Goal: Task Accomplishment & Management: Use online tool/utility

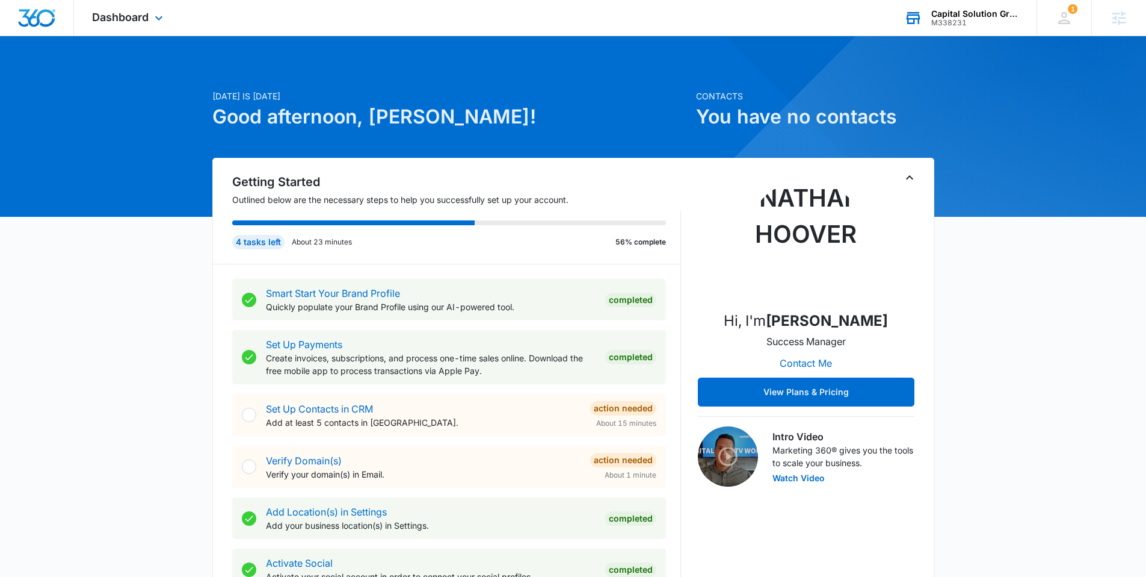
click at [974, 19] on div "M338231" at bounding box center [976, 23] width 88 height 8
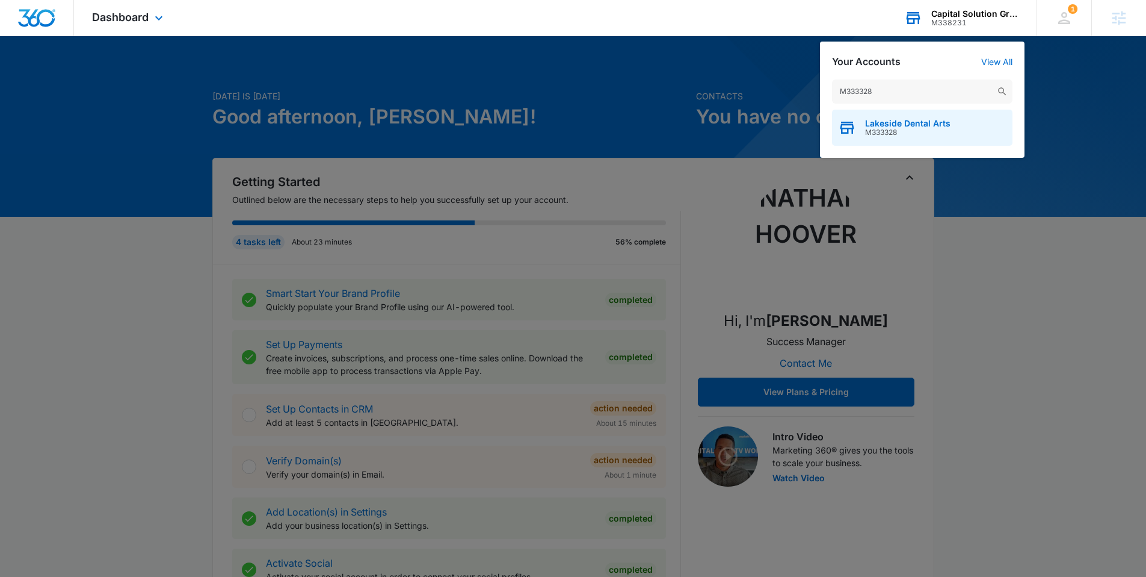
type input "M333328"
click at [880, 132] on span "M333328" at bounding box center [907, 132] width 85 height 8
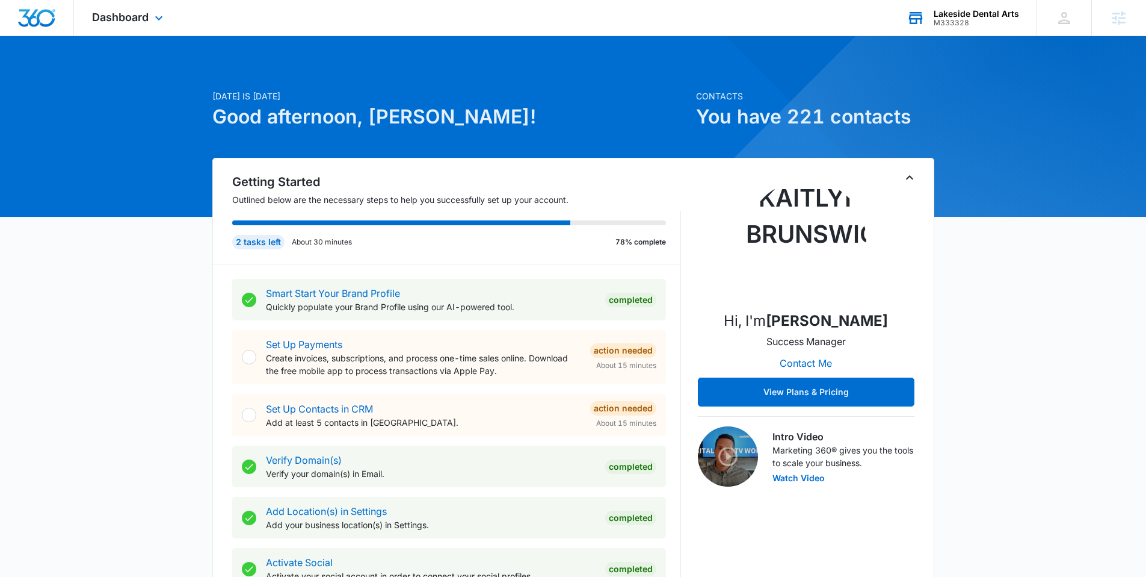
drag, startPoint x: 575, startPoint y: 135, endPoint x: 527, endPoint y: 155, distance: 52.1
click at [573, 135] on div "[DATE] is [DATE] Good afternoon, [PERSON_NAME]!" at bounding box center [450, 124] width 477 height 68
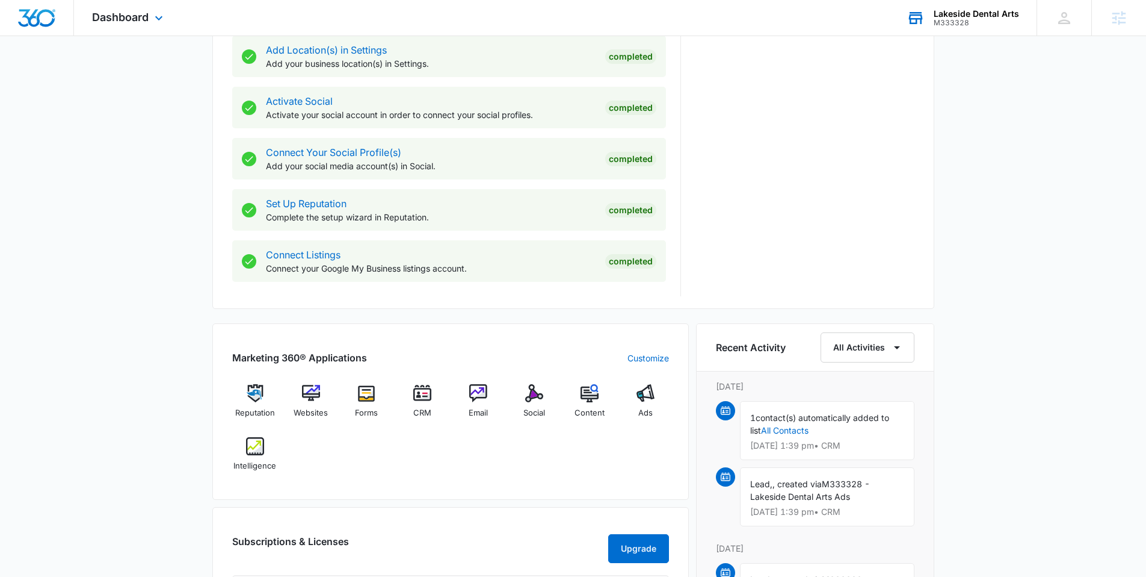
scroll to position [462, 0]
click at [422, 397] on img at bounding box center [422, 392] width 18 height 18
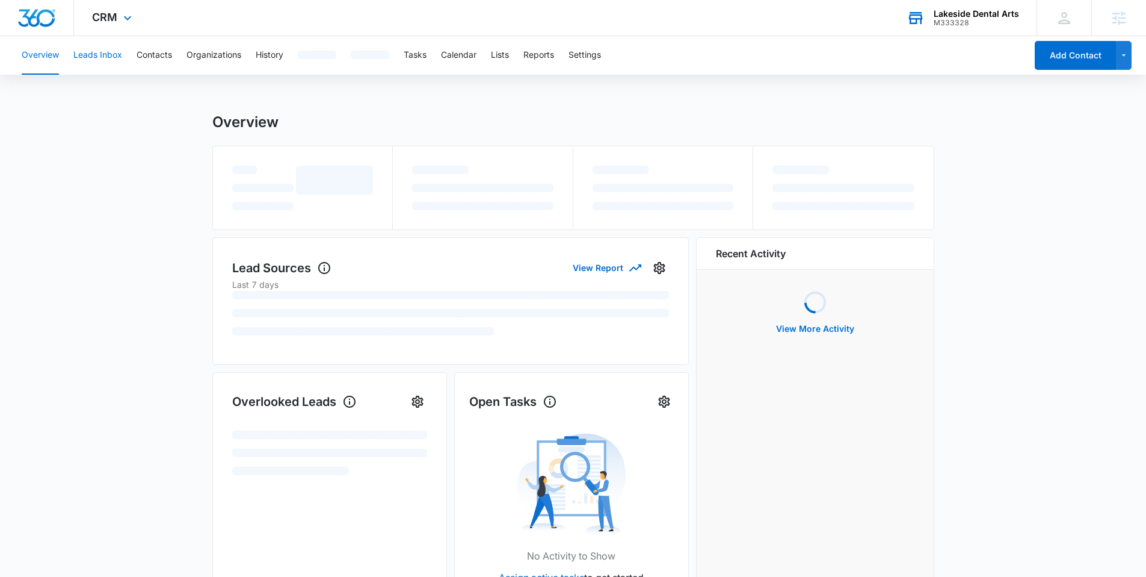
click at [99, 46] on button "Leads Inbox" at bounding box center [97, 55] width 49 height 39
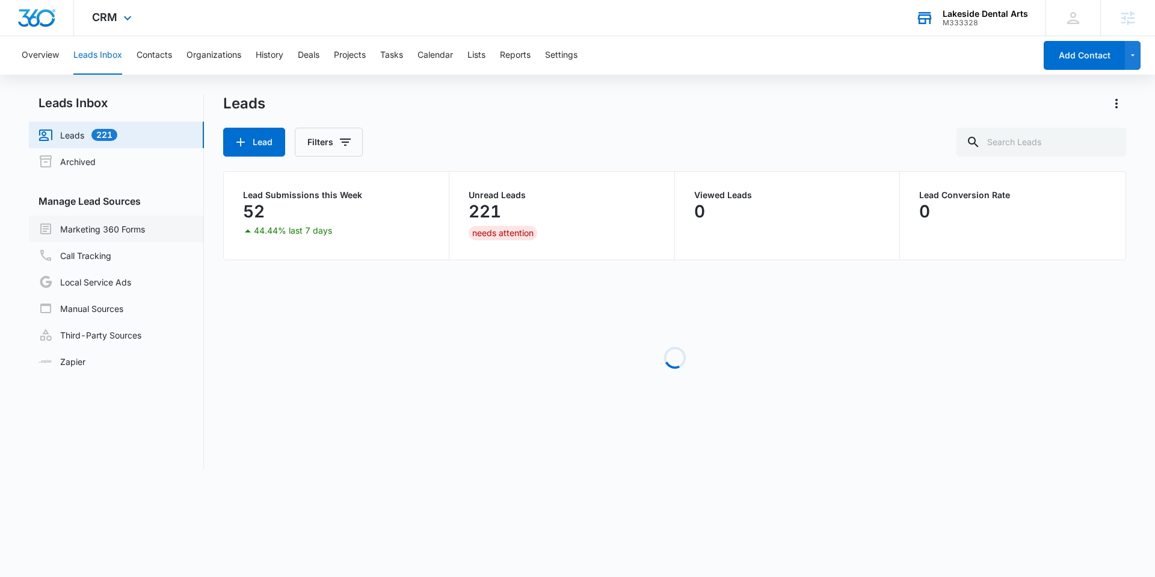
click at [145, 225] on link "Marketing 360 Forms" at bounding box center [92, 228] width 107 height 14
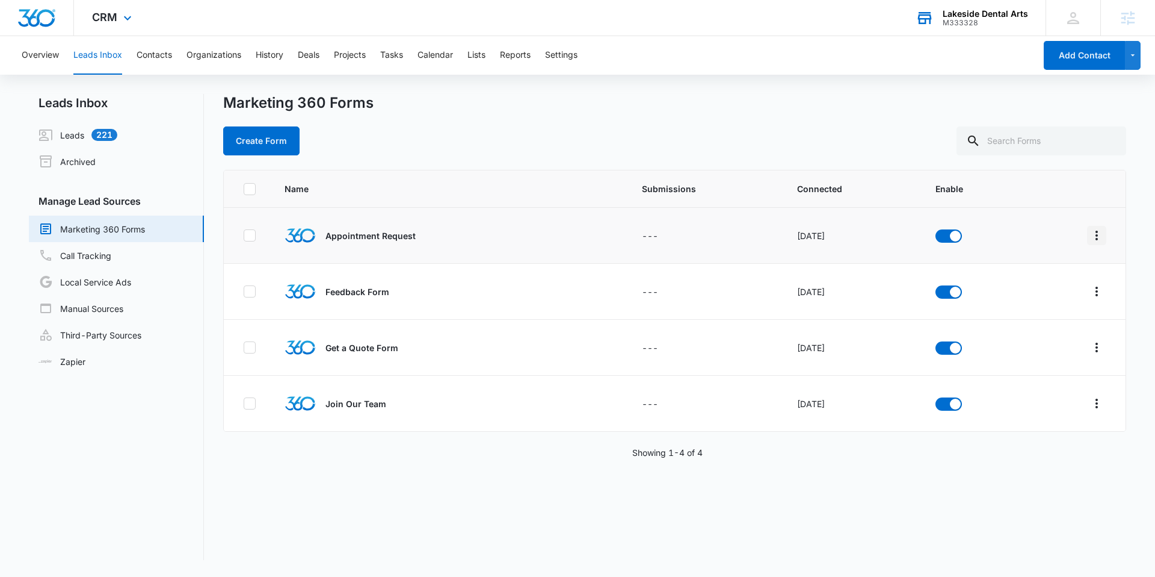
click at [1090, 232] on icon "Overflow Menu" at bounding box center [1097, 235] width 14 height 14
click at [1063, 297] on button "Field Mapping" at bounding box center [1041, 305] width 111 height 18
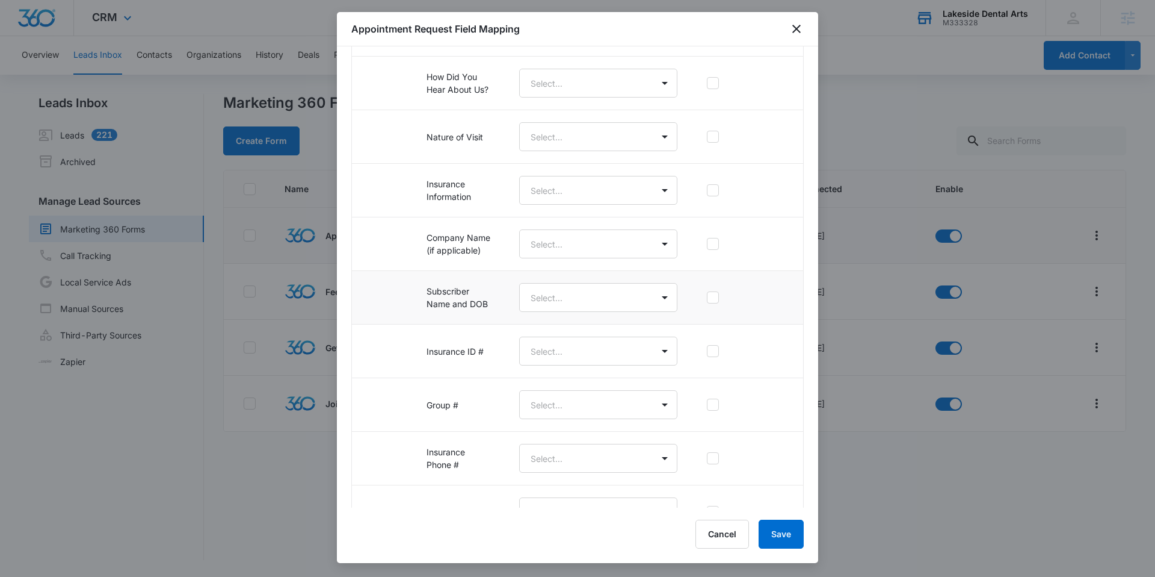
scroll to position [436, 0]
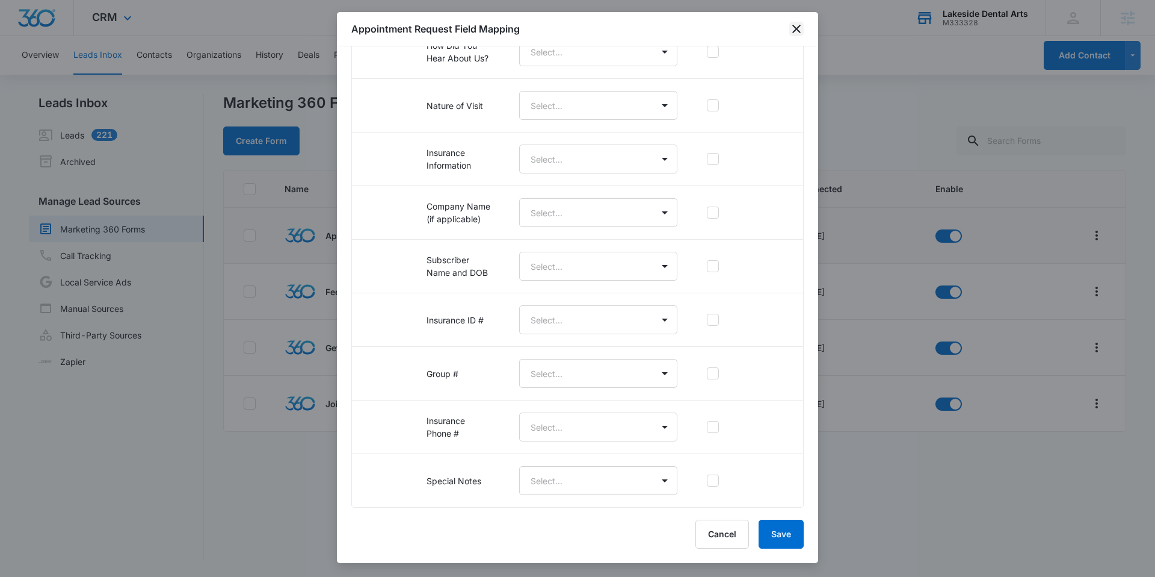
click at [797, 27] on icon "close" at bounding box center [797, 29] width 8 height 8
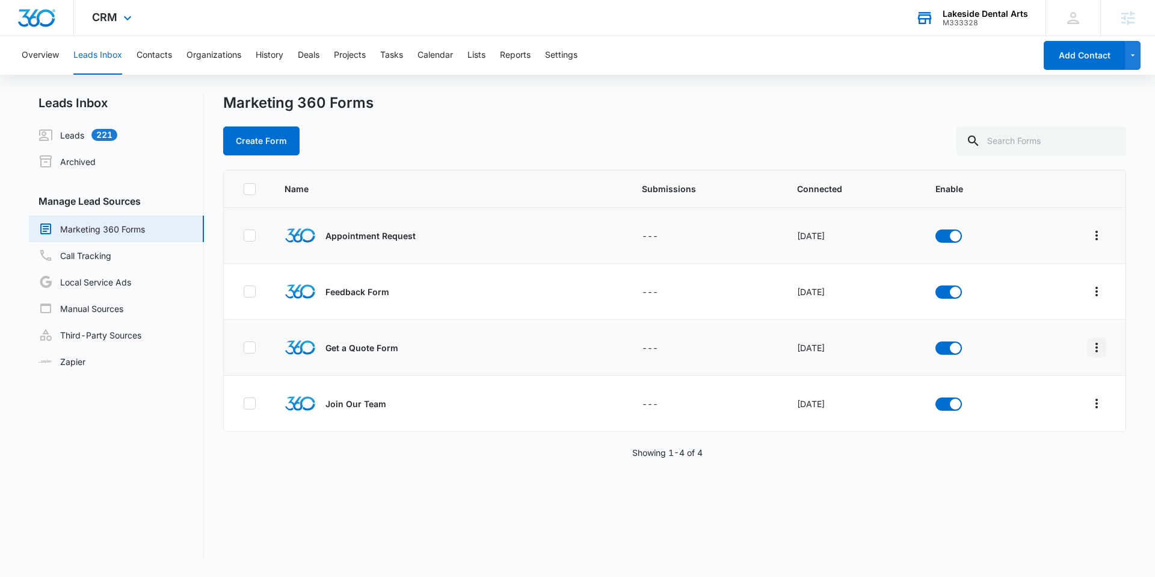
click at [1090, 345] on icon "Overflow Menu" at bounding box center [1097, 347] width 14 height 14
click at [1060, 421] on div "Field Mapping" at bounding box center [1034, 417] width 68 height 8
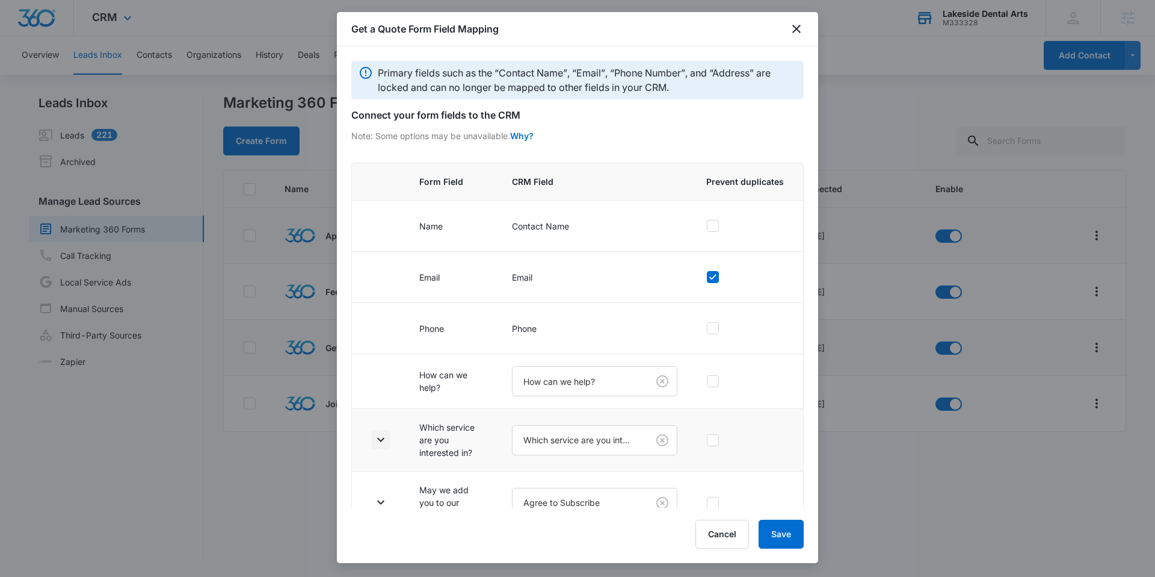
click at [378, 439] on icon "button" at bounding box center [380, 440] width 7 height 4
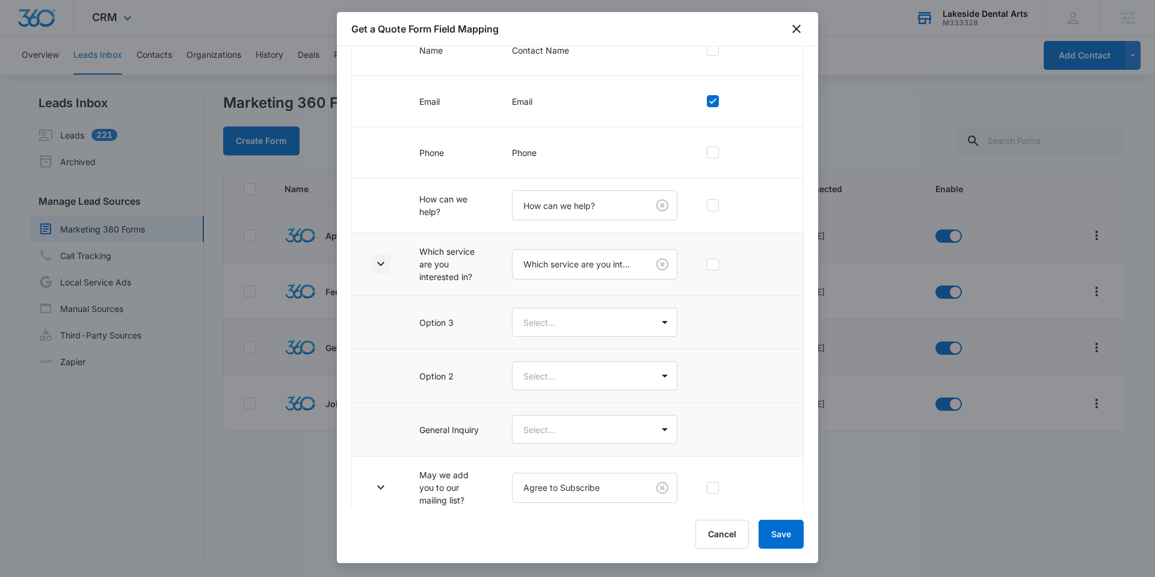
scroll to position [187, 0]
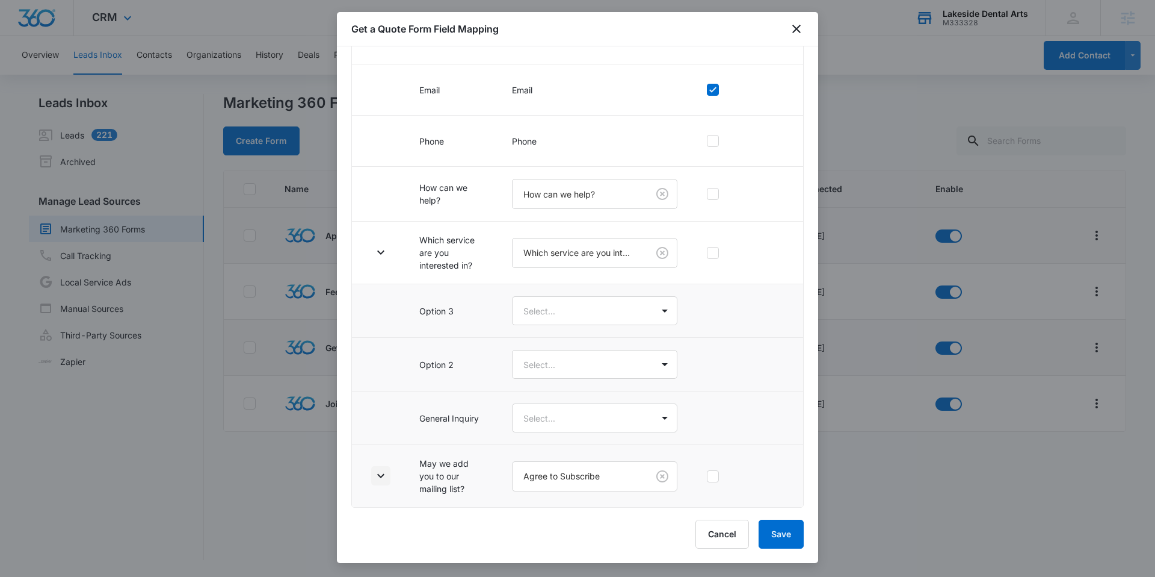
click at [388, 469] on button "button" at bounding box center [380, 475] width 19 height 19
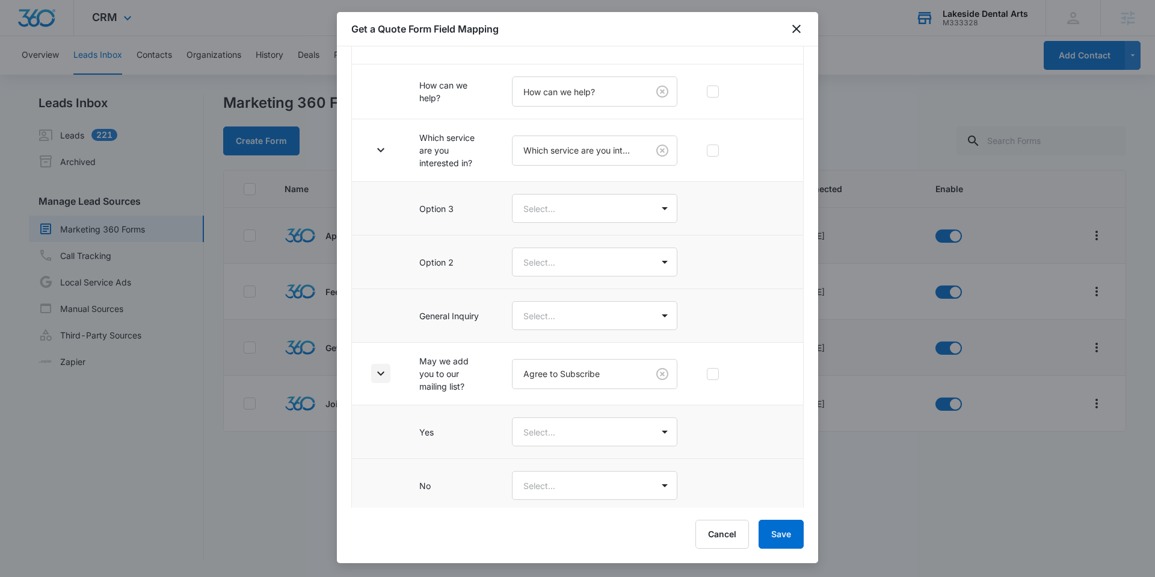
scroll to position [294, 0]
drag, startPoint x: 711, startPoint y: 534, endPoint x: 766, endPoint y: 499, distance: 64.9
click at [713, 534] on button "Cancel" at bounding box center [723, 533] width 54 height 29
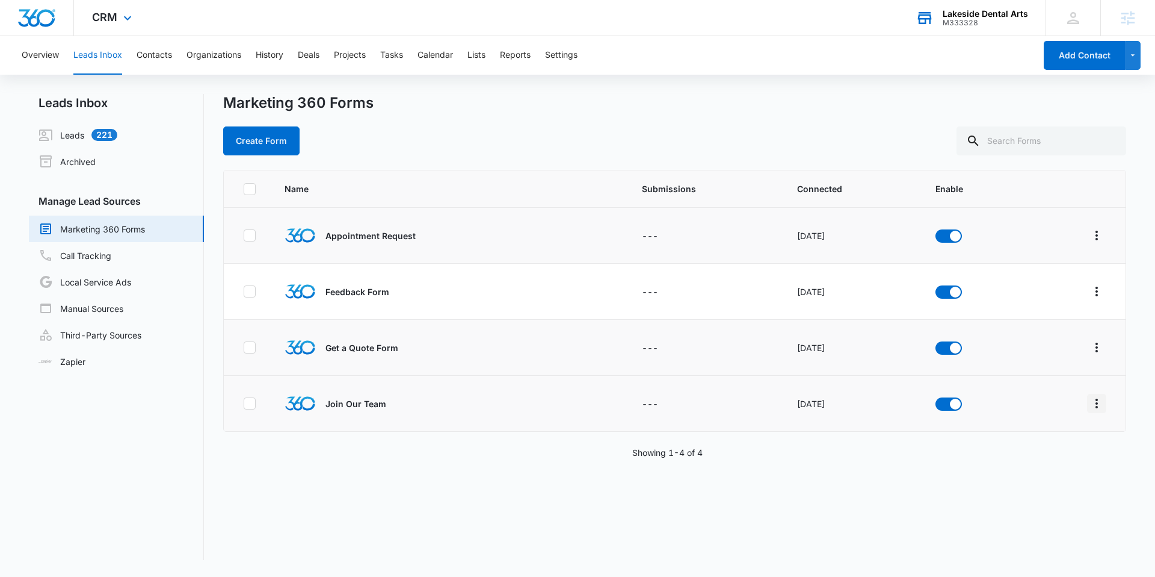
click at [1087, 403] on button "Overflow Menu" at bounding box center [1096, 403] width 19 height 19
click at [1066, 472] on div "Field Mapping" at bounding box center [1034, 473] width 68 height 8
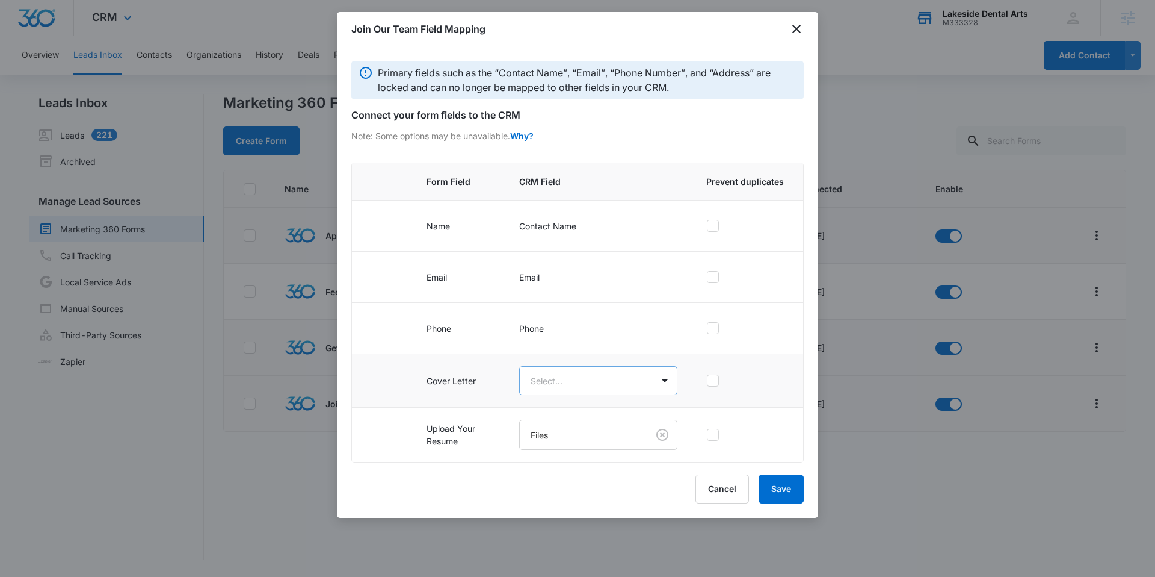
click at [611, 373] on body "CRM Apps Reputation Websites Forms CRM Email Social Content Ads Intelligence Fi…" at bounding box center [577, 288] width 1155 height 577
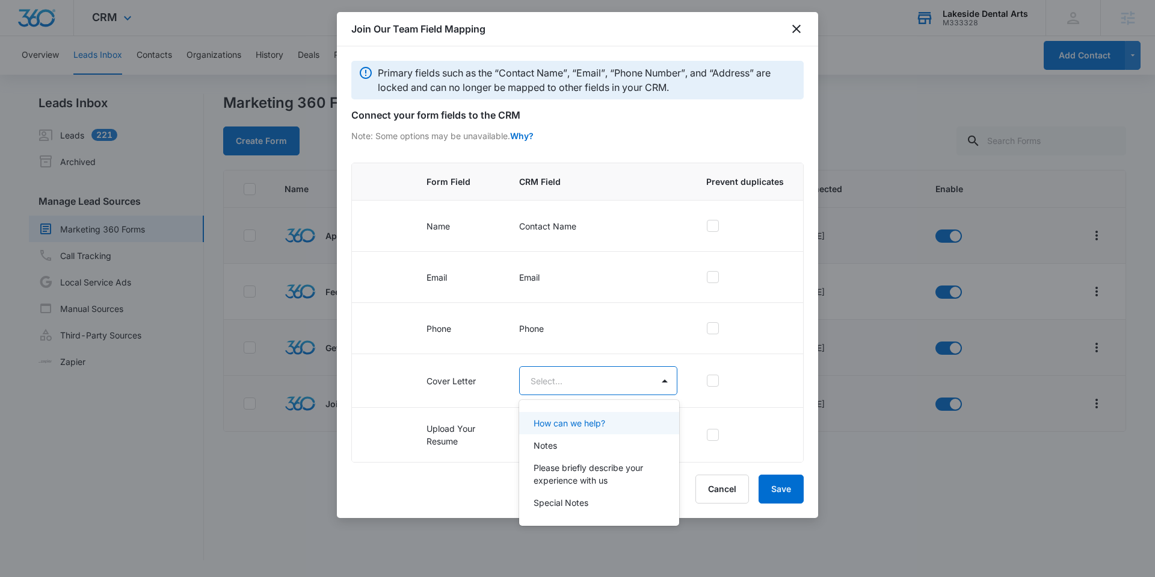
click at [610, 373] on div at bounding box center [577, 288] width 1155 height 577
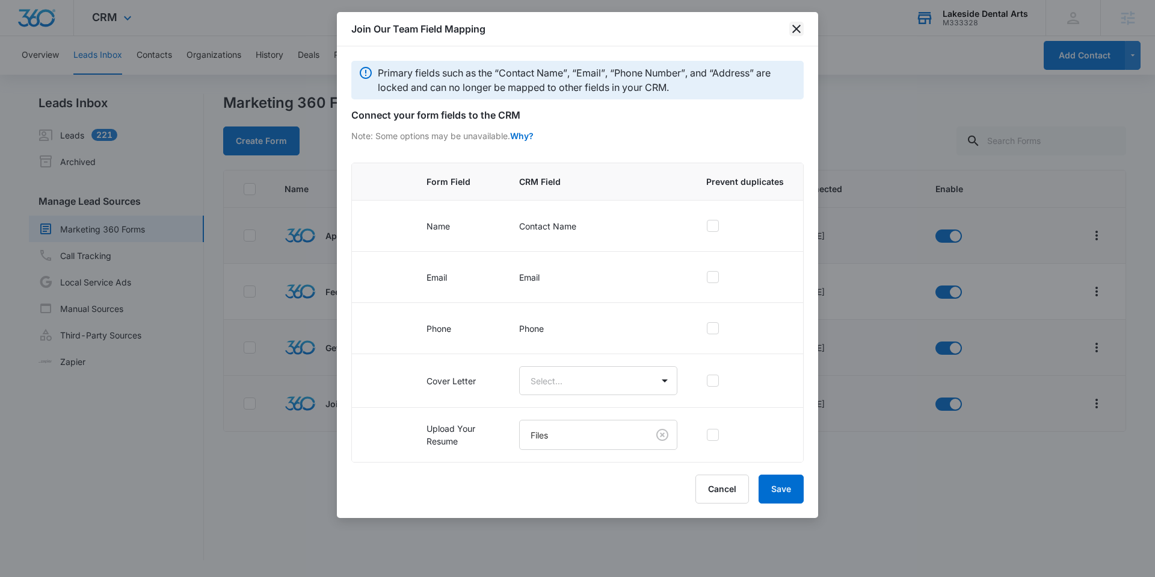
click at [799, 25] on icon "close" at bounding box center [797, 29] width 14 height 14
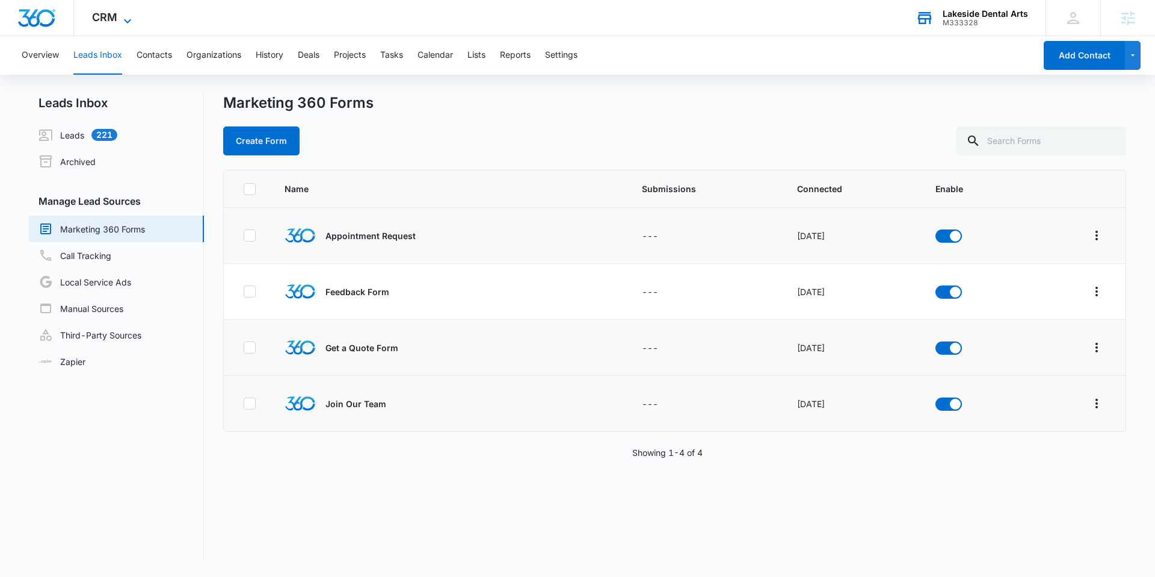
click at [107, 14] on span "CRM" at bounding box center [104, 17] width 25 height 13
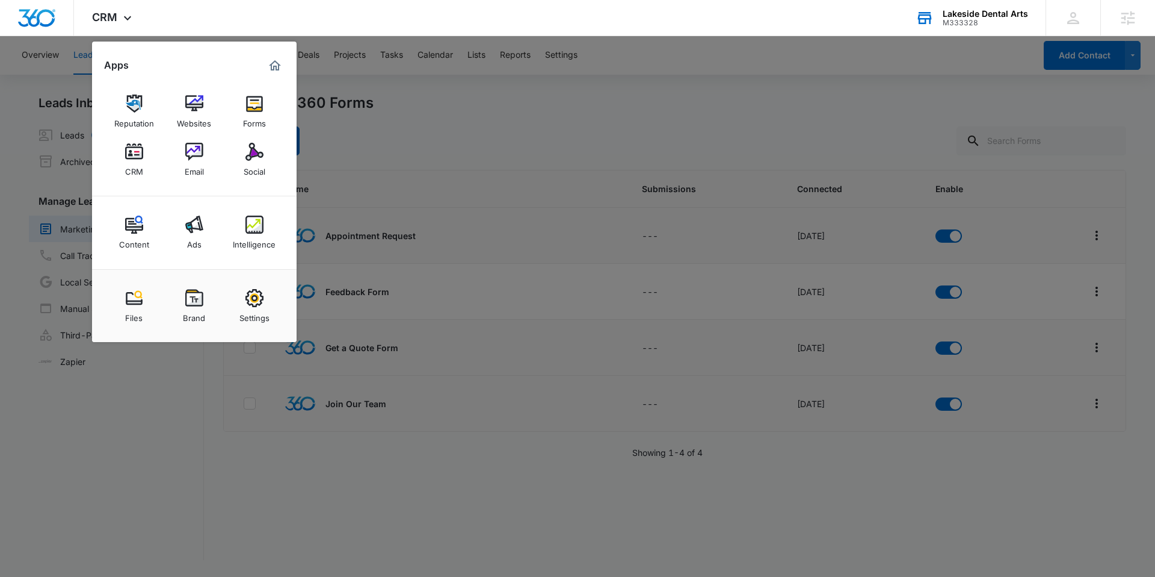
click at [393, 146] on div at bounding box center [577, 288] width 1155 height 577
